Goal: Task Accomplishment & Management: Use online tool/utility

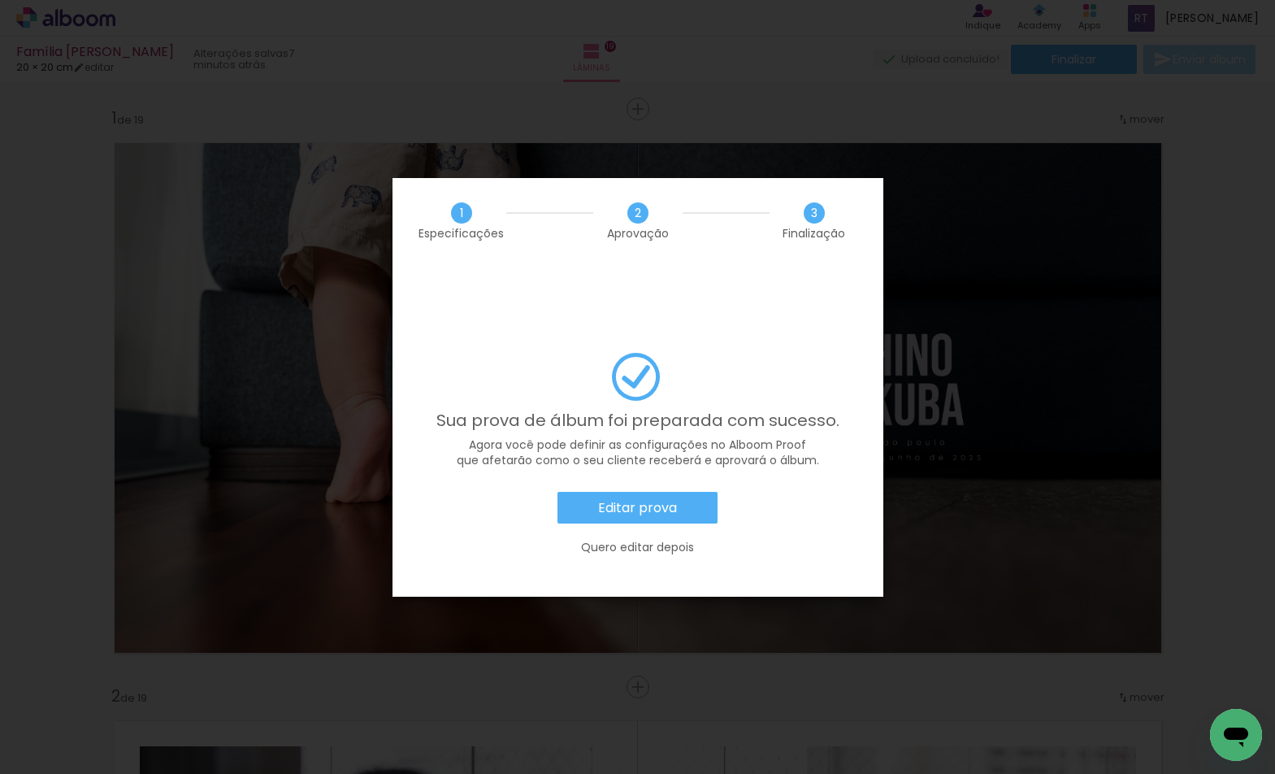
scroll to position [0, 11592]
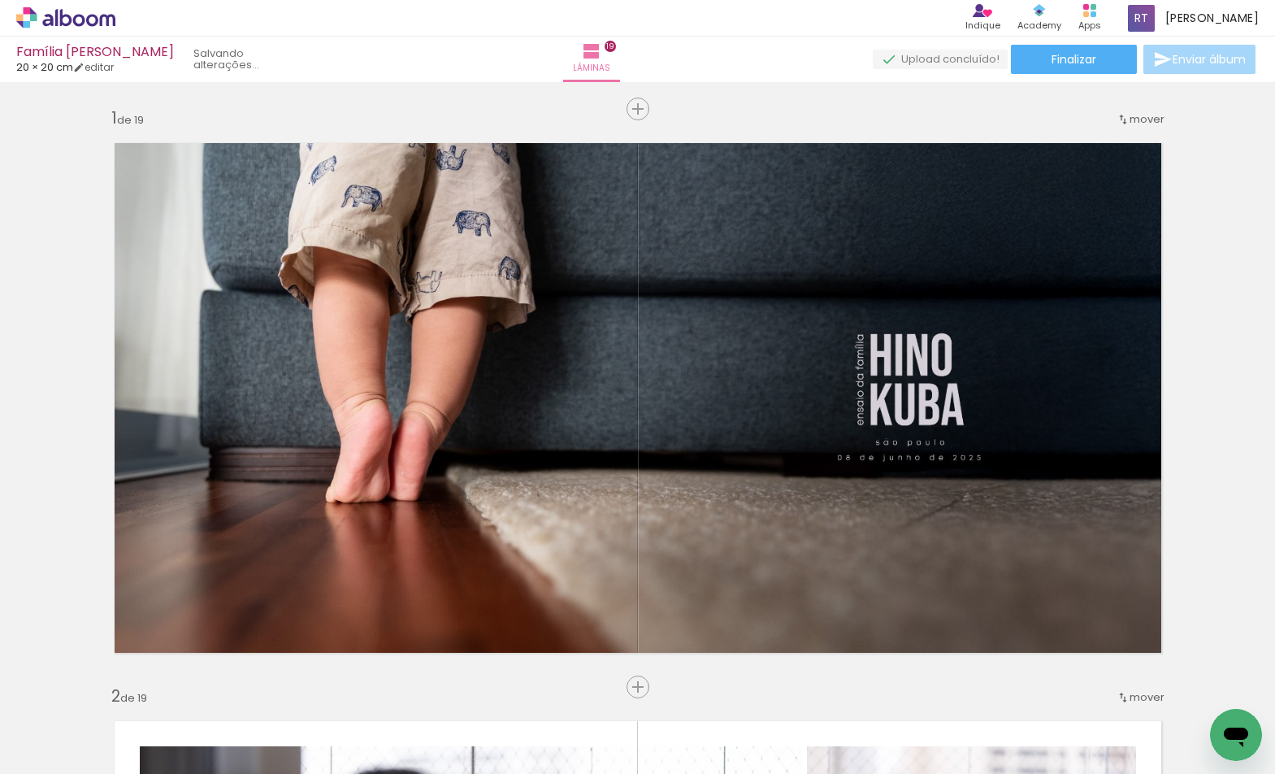
scroll to position [0, 11592]
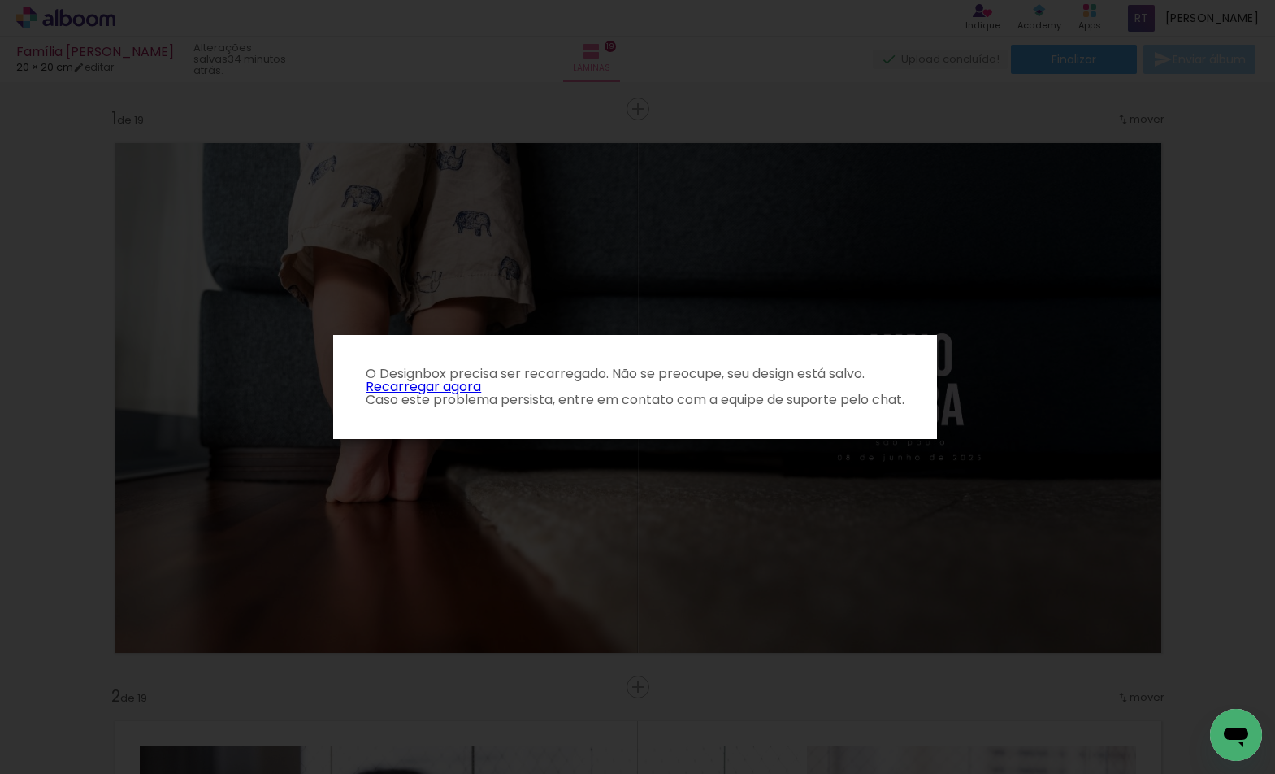
scroll to position [0, 11592]
